Goal: Task Accomplishment & Management: Use online tool/utility

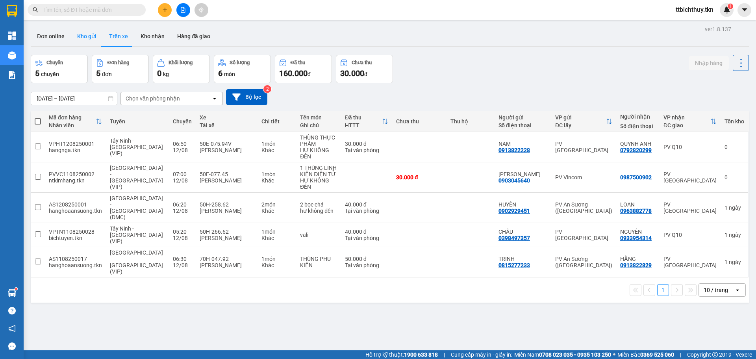
click at [83, 40] on button "Kho gửi" at bounding box center [87, 36] width 32 height 19
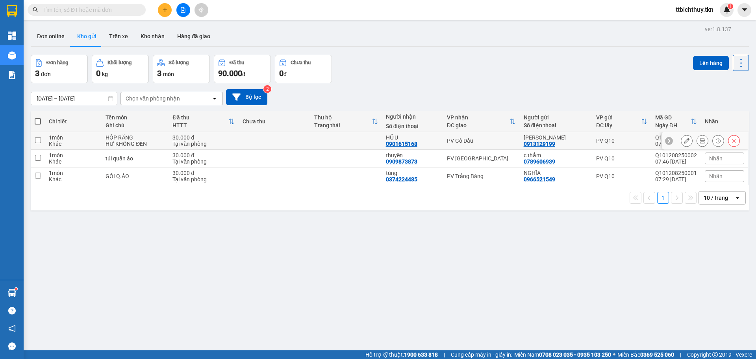
click at [234, 142] on div "Tại văn phòng" at bounding box center [203, 144] width 62 height 6
checkbox input "true"
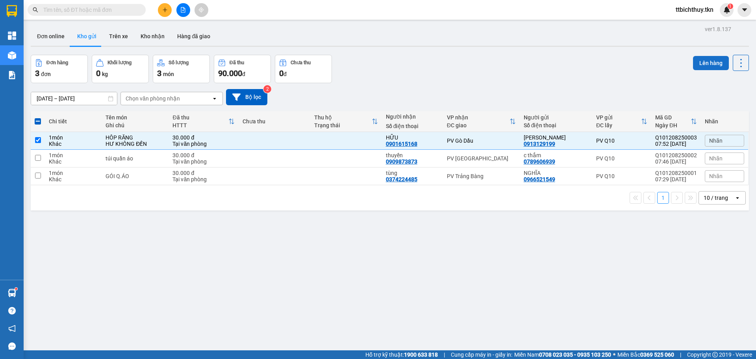
click at [711, 63] on button "Lên hàng" at bounding box center [711, 63] width 36 height 14
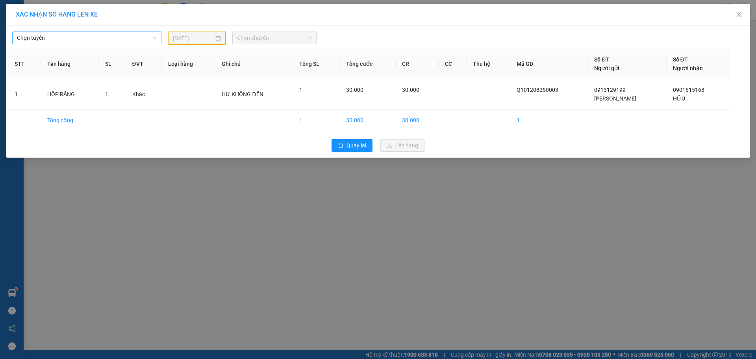
click at [98, 39] on span "Chọn tuyến" at bounding box center [87, 38] width 140 height 12
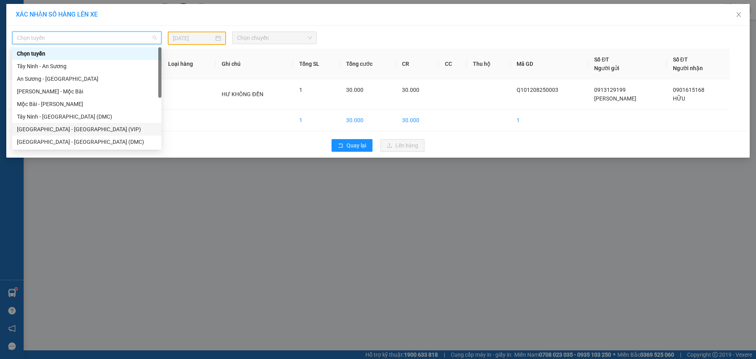
drag, startPoint x: 66, startPoint y: 132, endPoint x: 81, endPoint y: 130, distance: 15.9
click at [66, 132] on div "[GEOGRAPHIC_DATA] - [GEOGRAPHIC_DATA] (VIP)" at bounding box center [87, 129] width 140 height 9
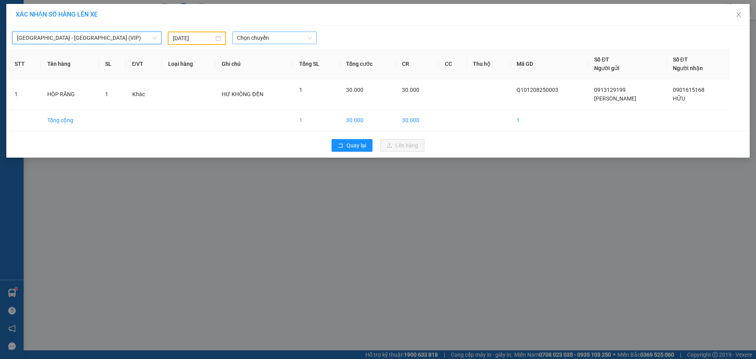
click at [256, 37] on span "Chọn chuyến" at bounding box center [274, 38] width 75 height 12
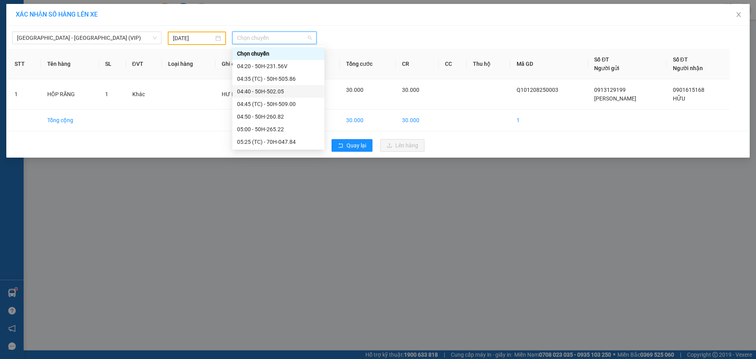
click at [283, 37] on span "Chọn chuyến" at bounding box center [274, 38] width 75 height 12
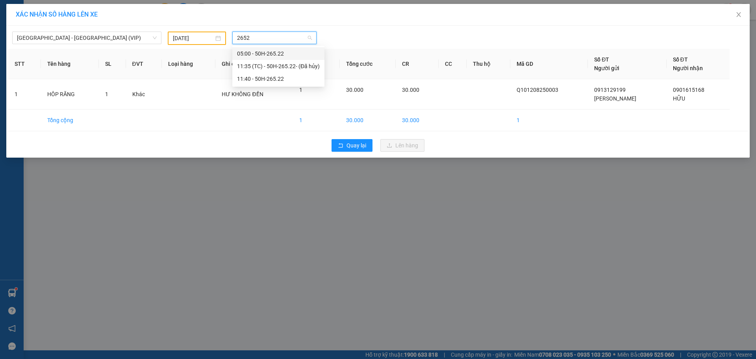
type input "2652"
click at [209, 37] on input "[DATE]" at bounding box center [193, 38] width 41 height 9
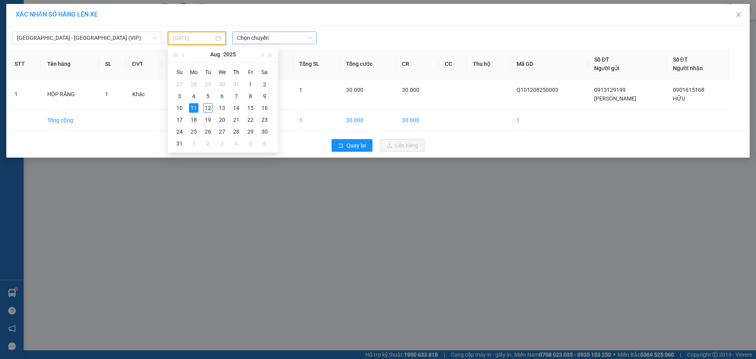
click at [211, 106] on div "12" at bounding box center [207, 107] width 9 height 9
type input "[DATE]"
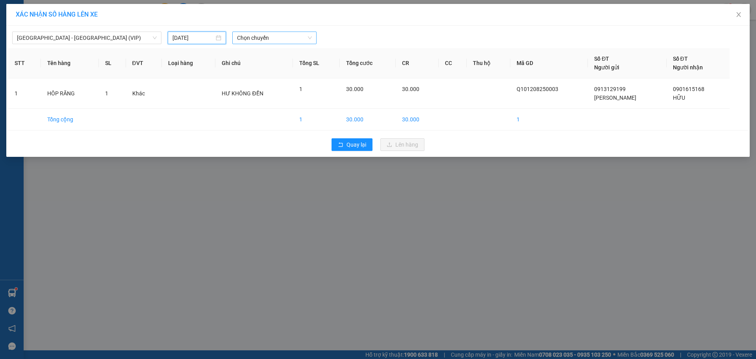
click at [250, 44] on div "[GEOGRAPHIC_DATA] - [GEOGRAPHIC_DATA] (VIP) [DATE] Chọn chuyến STT Tên hàng SL …" at bounding box center [377, 91] width 743 height 131
click at [250, 42] on span "Chọn chuyến" at bounding box center [274, 38] width 75 height 12
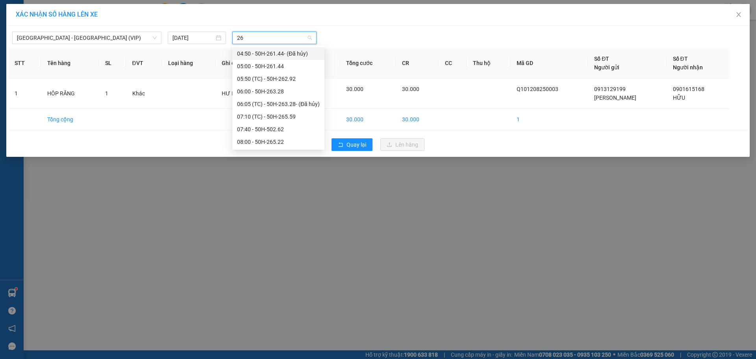
type input "265"
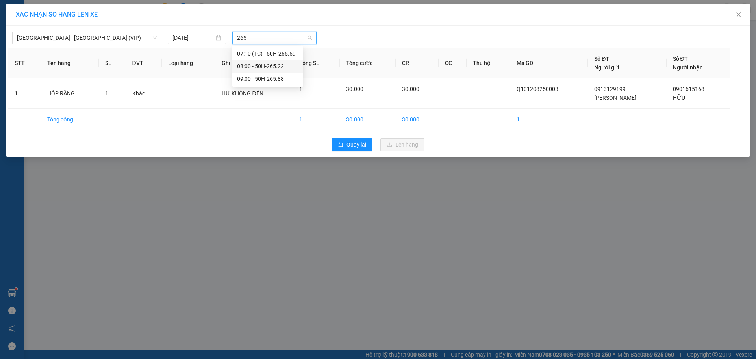
click at [259, 68] on div "08:00 - 50H-265.22" at bounding box center [267, 66] width 61 height 9
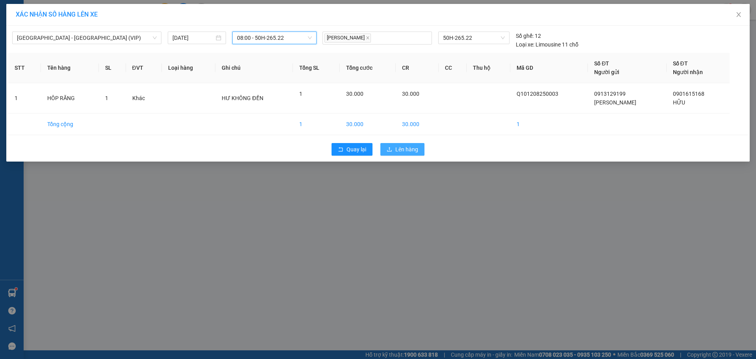
click at [393, 145] on button "Lên hàng" at bounding box center [402, 149] width 44 height 13
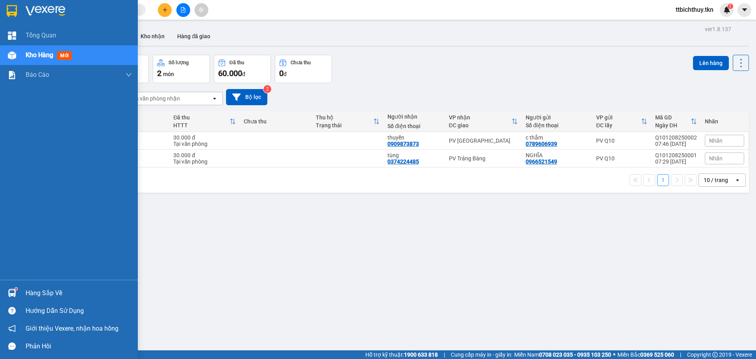
click at [27, 296] on div "Hàng sắp về" at bounding box center [79, 293] width 106 height 12
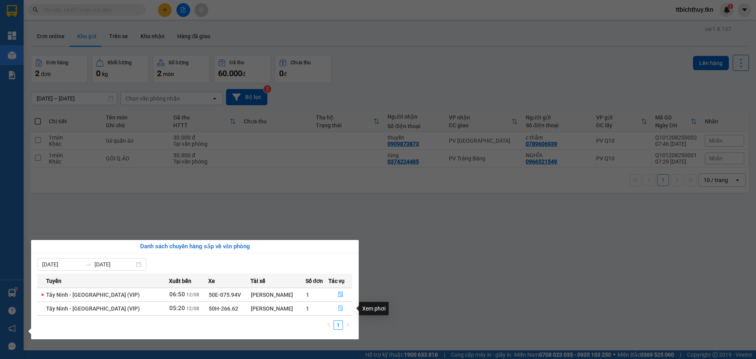
click at [340, 309] on icon "file-done" at bounding box center [341, 308] width 6 height 6
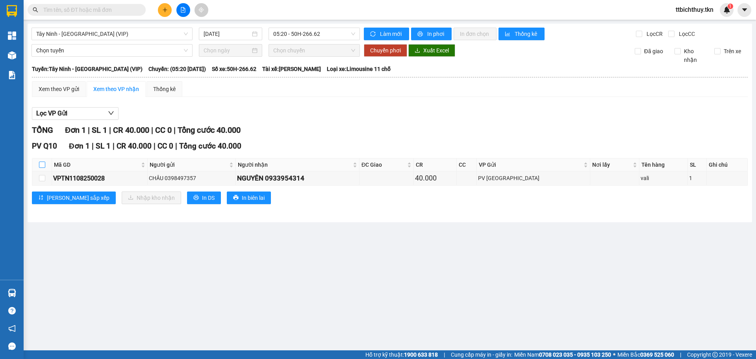
click at [42, 165] on input "checkbox" at bounding box center [42, 164] width 6 height 6
checkbox input "true"
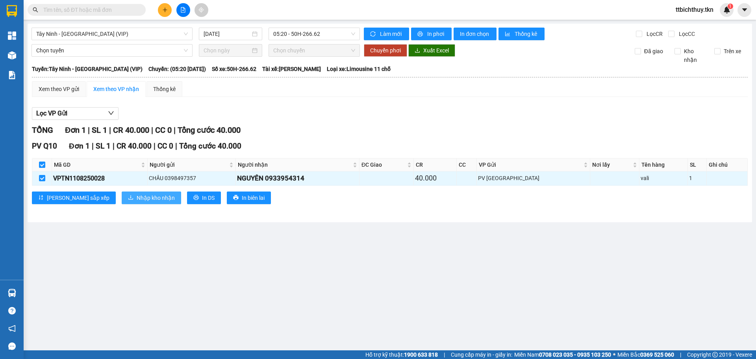
click at [137, 194] on span "Nhập kho nhận" at bounding box center [156, 197] width 38 height 9
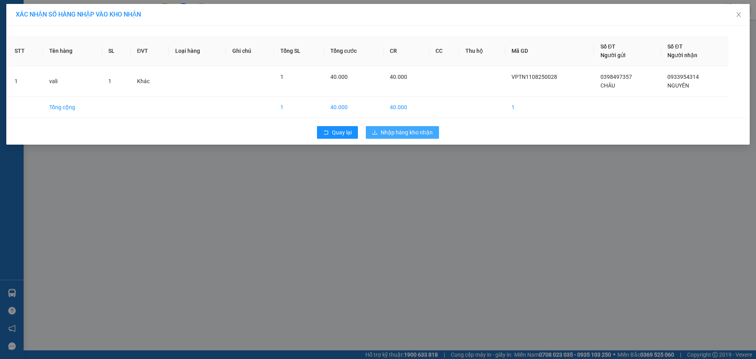
click at [416, 129] on span "Nhập hàng kho nhận" at bounding box center [407, 132] width 52 height 9
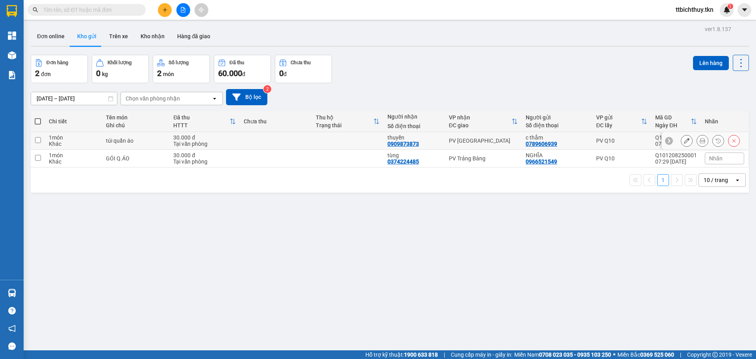
click at [169, 137] on td "30.000 đ Tại văn phòng" at bounding box center [204, 141] width 70 height 18
checkbox input "true"
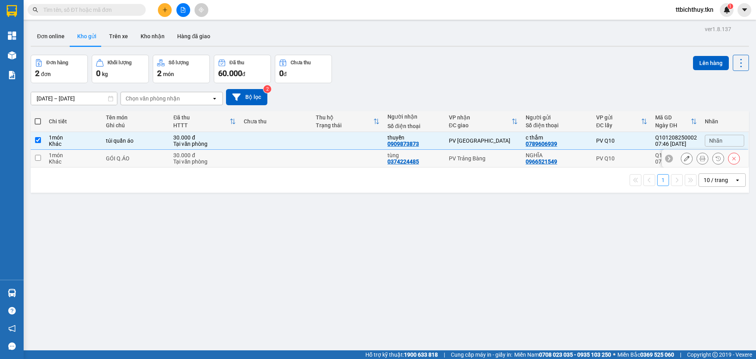
click at [174, 151] on td "30.000 đ Tại văn phòng" at bounding box center [204, 159] width 70 height 18
checkbox input "true"
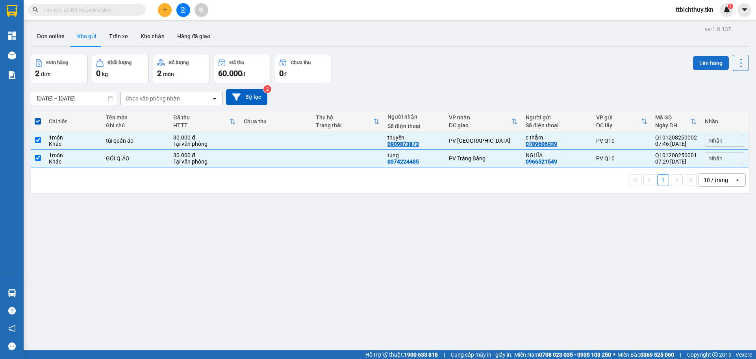
click at [712, 59] on button "Lên hàng" at bounding box center [711, 63] width 36 height 14
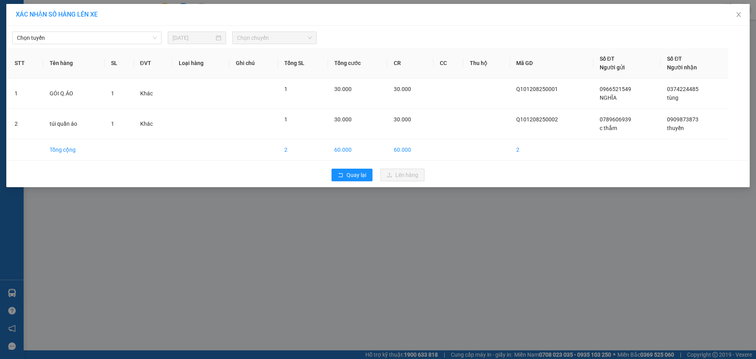
click at [130, 44] on div "Chọn tuyến [DATE] Chọn chuyến STT Tên hàng SL ĐVT Loại hàng Ghi chú Tổng SL Tổn…" at bounding box center [377, 106] width 743 height 161
click at [128, 41] on span "Chọn tuyến" at bounding box center [87, 38] width 140 height 12
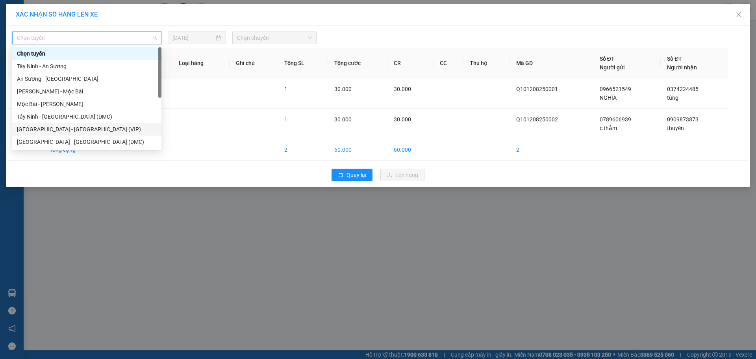
click at [77, 133] on div "[GEOGRAPHIC_DATA] - [GEOGRAPHIC_DATA] (VIP)" at bounding box center [87, 129] width 140 height 9
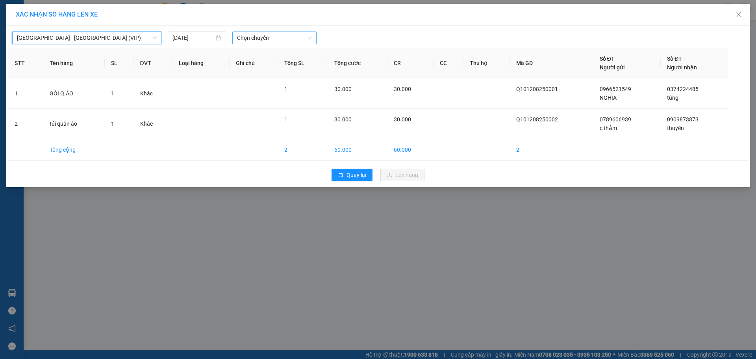
click at [279, 41] on span "Chọn chuyến" at bounding box center [274, 38] width 75 height 12
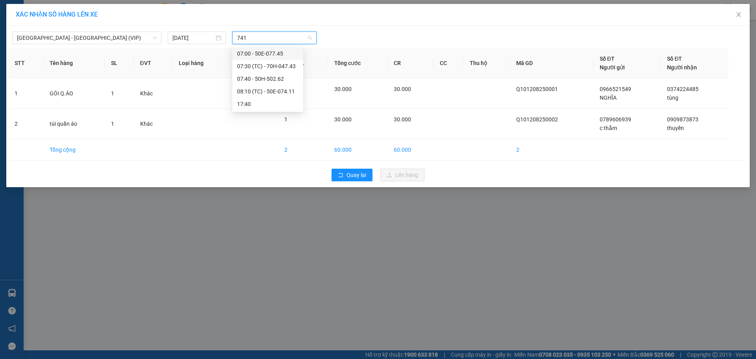
type input "7411"
click at [291, 54] on div "08:10 (TC) - 50E-074.11" at bounding box center [267, 53] width 61 height 9
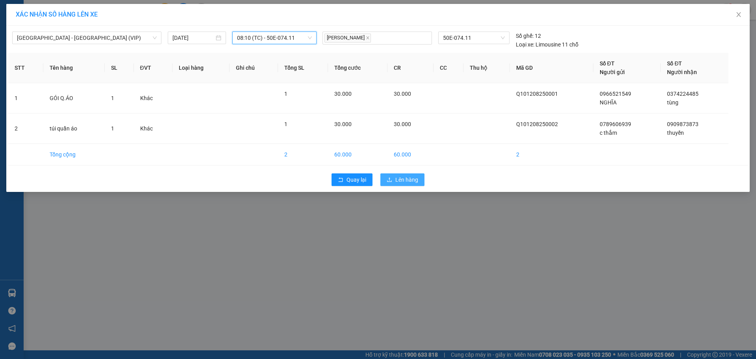
click at [405, 183] on span "Lên hàng" at bounding box center [406, 179] width 23 height 9
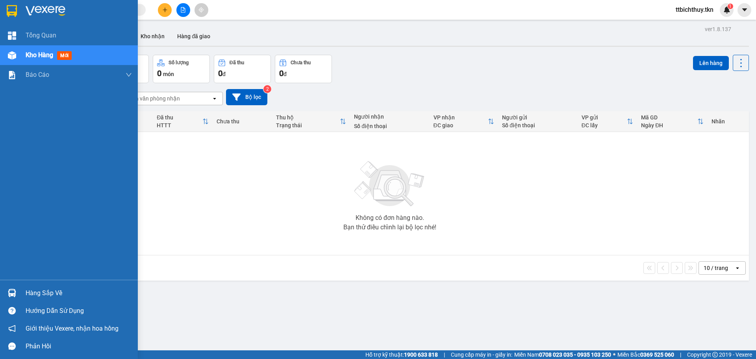
click at [34, 296] on div "Hàng sắp về" at bounding box center [79, 293] width 106 height 12
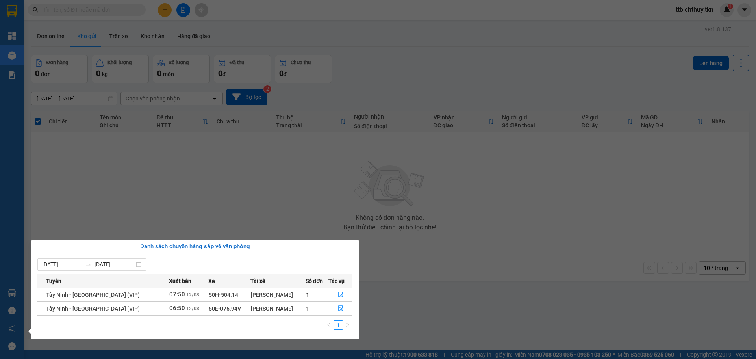
click at [224, 168] on section "Kết quả tìm kiếm ( 0 ) Bộ lọc No Data ttbichthuy.tkn 1 Tổng Quan Kho hàng mới B…" at bounding box center [378, 179] width 756 height 359
